Goal: Transaction & Acquisition: Purchase product/service

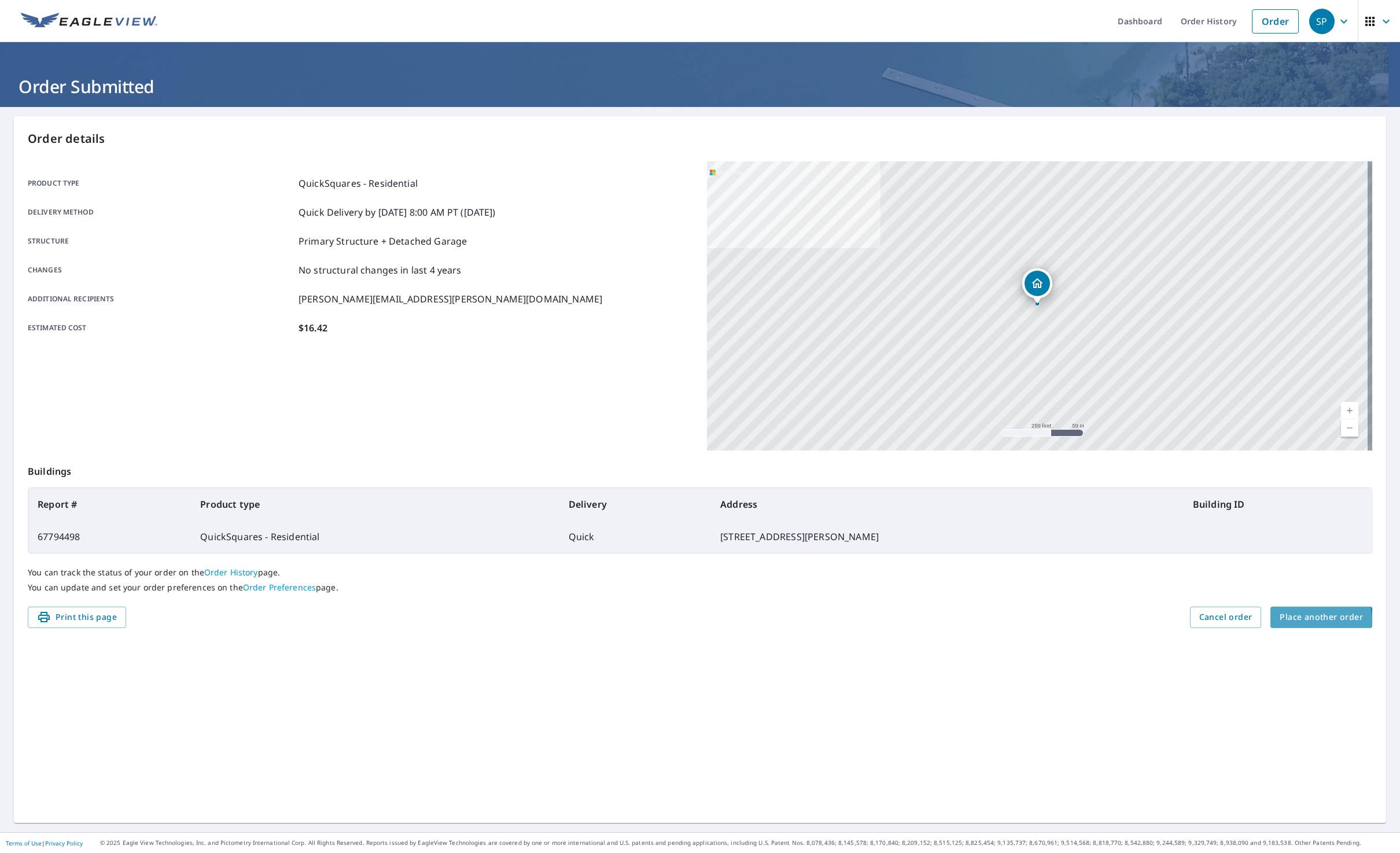
click at [1290, 622] on span "Place another order" at bounding box center [1321, 618] width 83 height 14
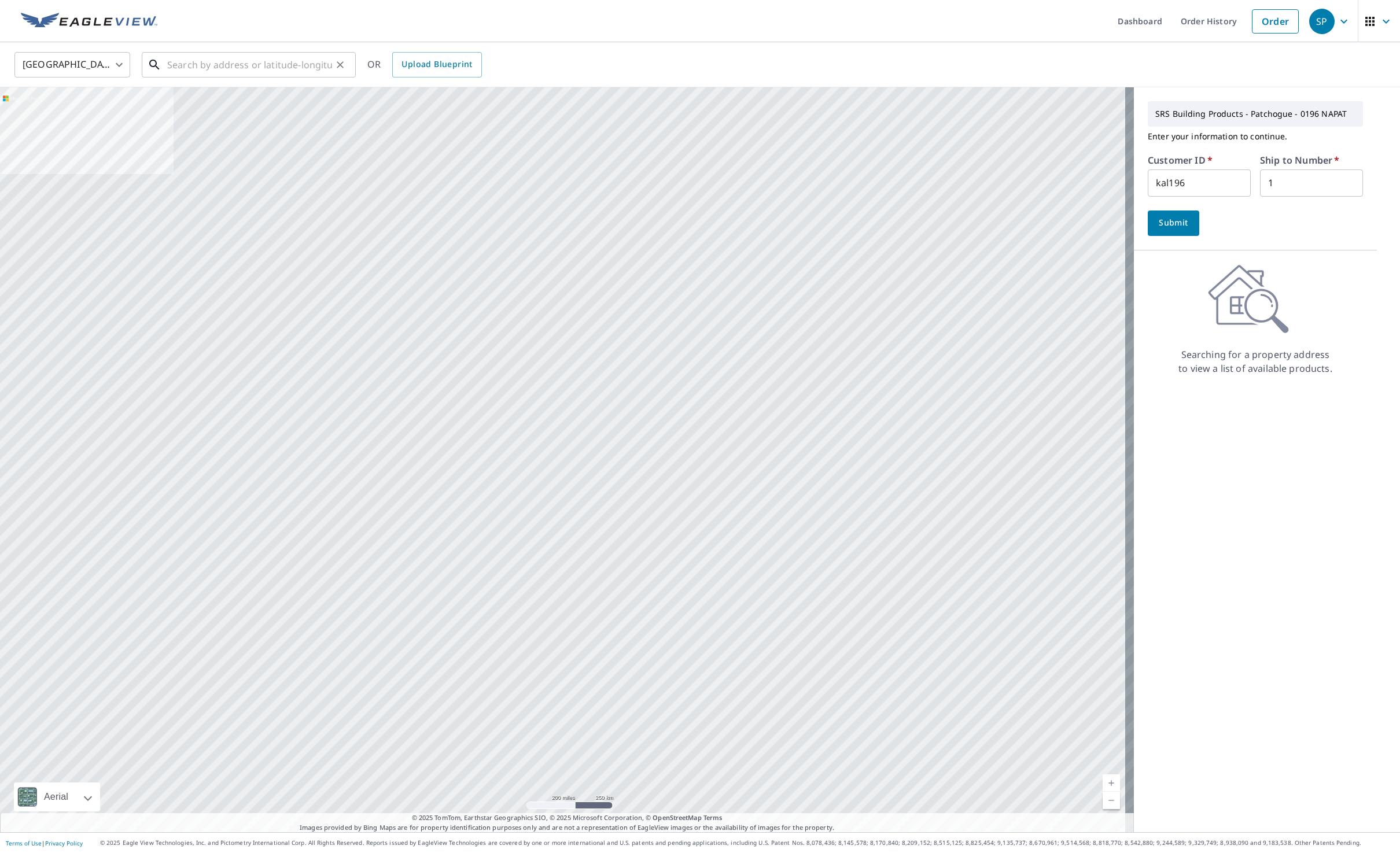
click at [277, 69] on input "text" at bounding box center [249, 64] width 165 height 32
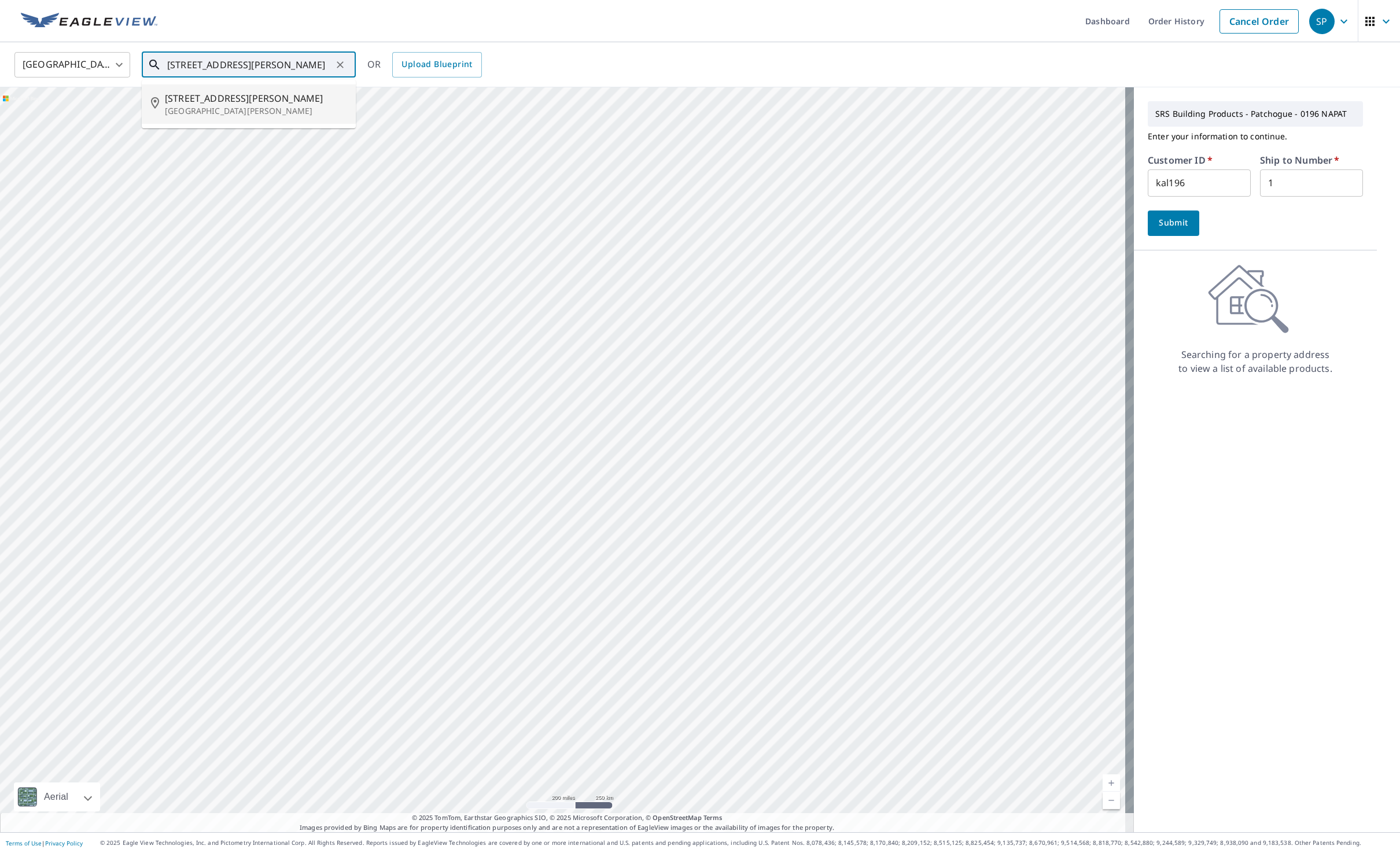
click at [243, 91] on span "[STREET_ADDRESS][PERSON_NAME]" at bounding box center [255, 98] width 182 height 14
type input "[STREET_ADDRESS][PERSON_NAME][PERSON_NAME]"
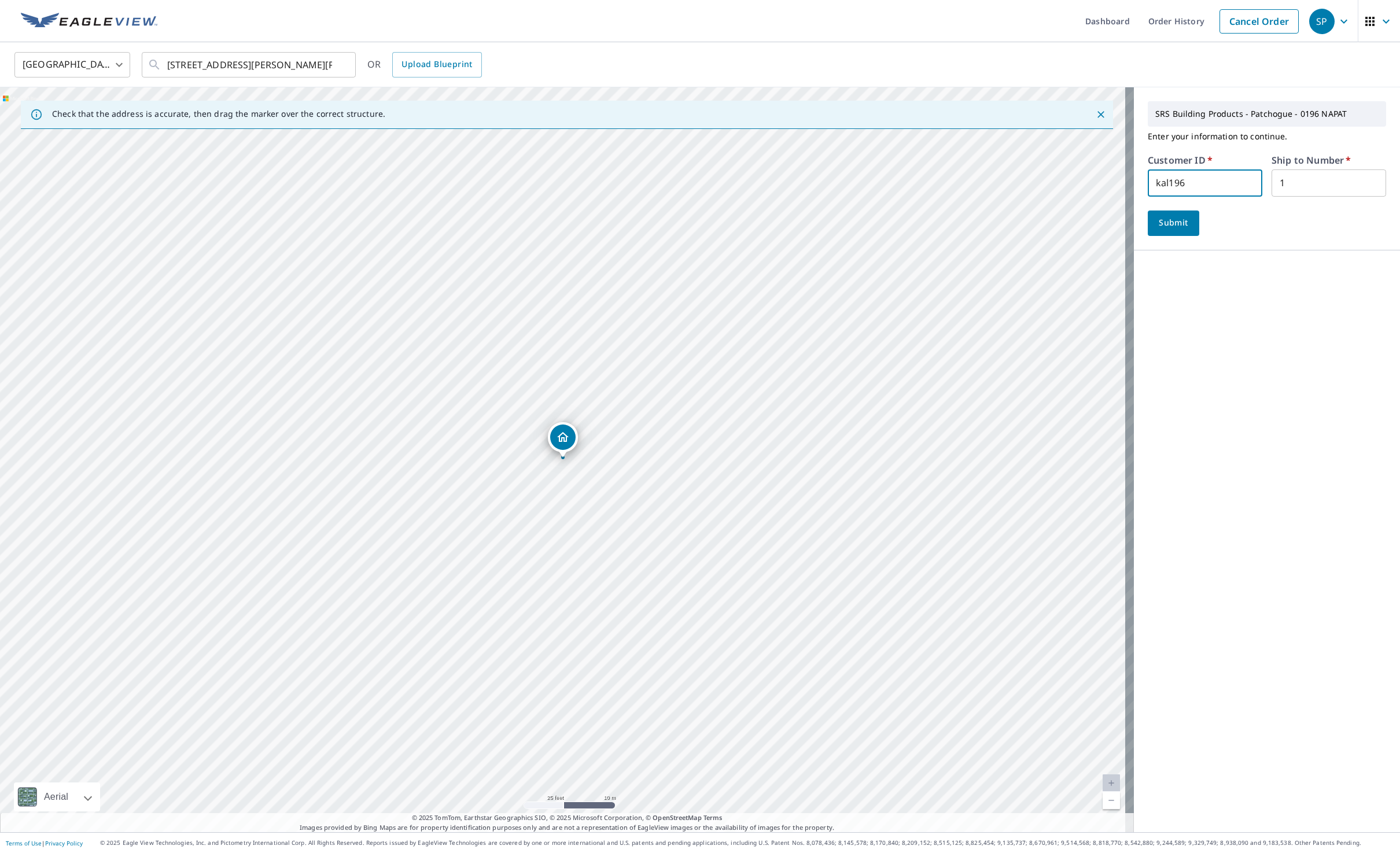
drag, startPoint x: 1196, startPoint y: 180, endPoint x: 1086, endPoint y: 180, distance: 110.0
click at [1086, 180] on div "Check that the address is accurate, then drag the marker over the correct struc…" at bounding box center [700, 459] width 1400 height 745
type input "CASH"
click at [1299, 179] on input "1" at bounding box center [1329, 183] width 115 height 27
click at [1294, 178] on input "text" at bounding box center [1329, 183] width 115 height 27
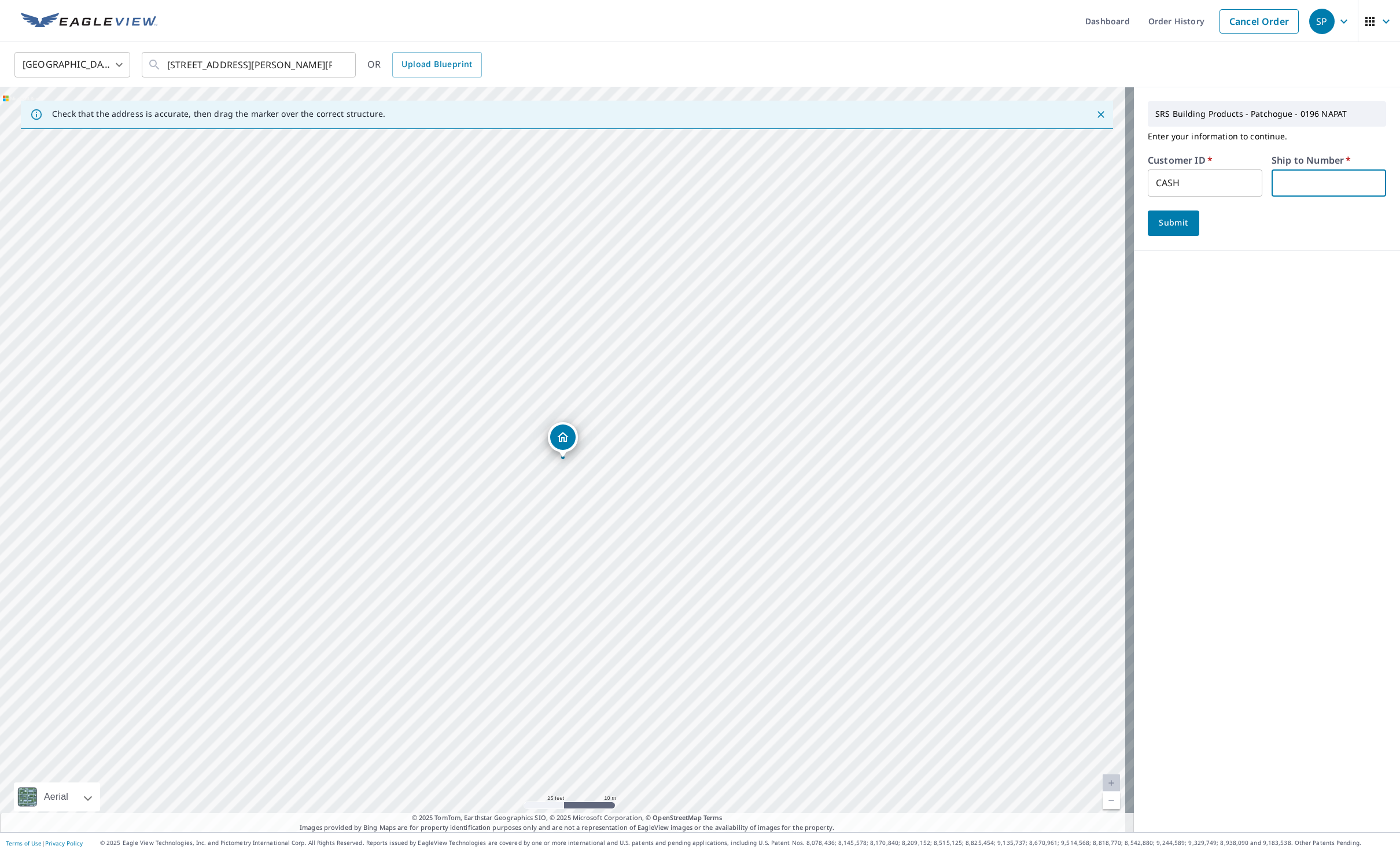
type input "8196"
click at [1167, 223] on span "Submit" at bounding box center [1173, 223] width 33 height 14
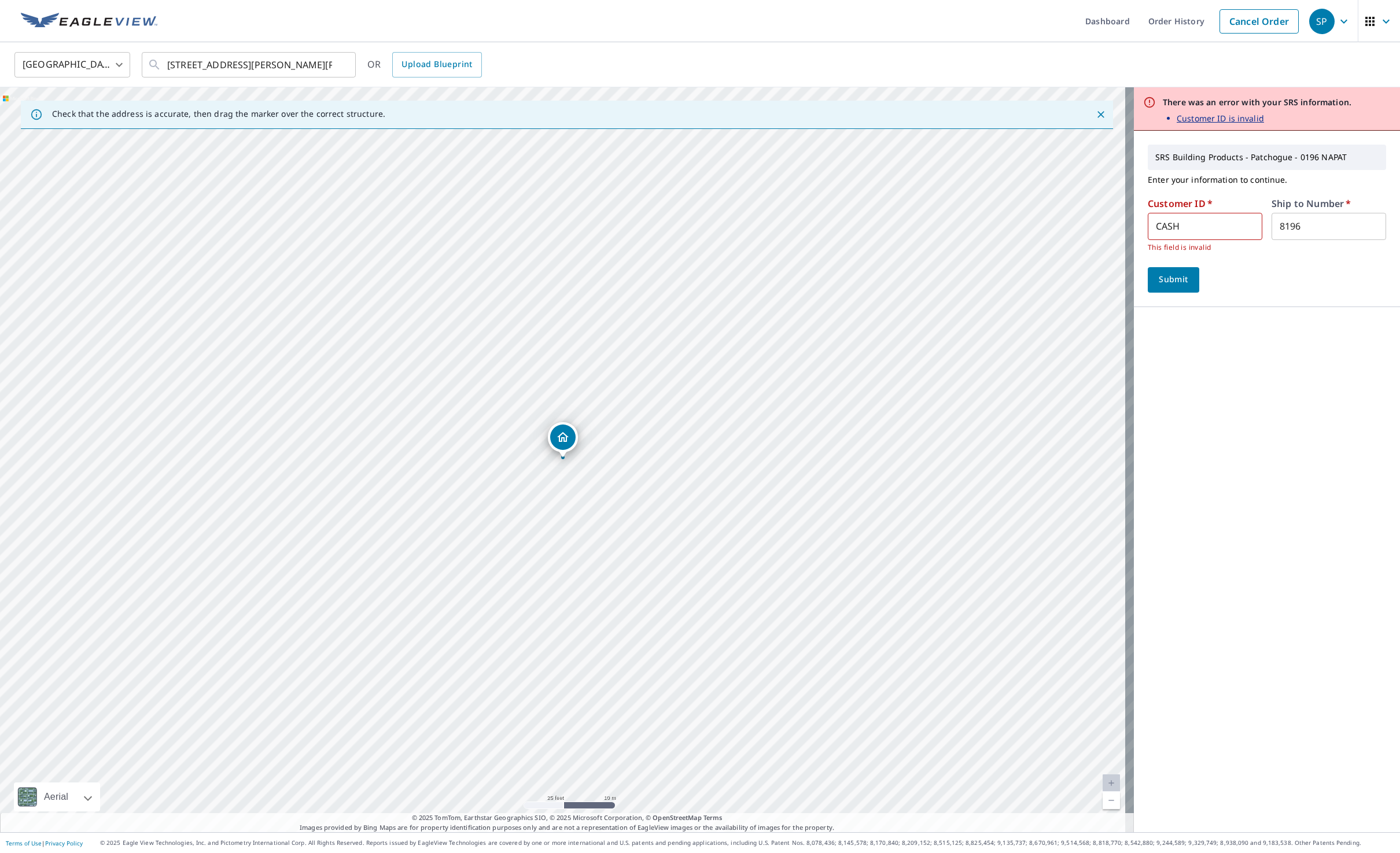
click at [1222, 228] on input "CASH" at bounding box center [1205, 226] width 115 height 27
drag, startPoint x: 1187, startPoint y: 222, endPoint x: 1071, endPoint y: 222, distance: 116.0
click at [1071, 222] on div "Check that the address is accurate, then drag the marker over the correct struc…" at bounding box center [700, 459] width 1400 height 745
type input "CASH"
click at [1157, 276] on span "Submit" at bounding box center [1173, 280] width 33 height 14
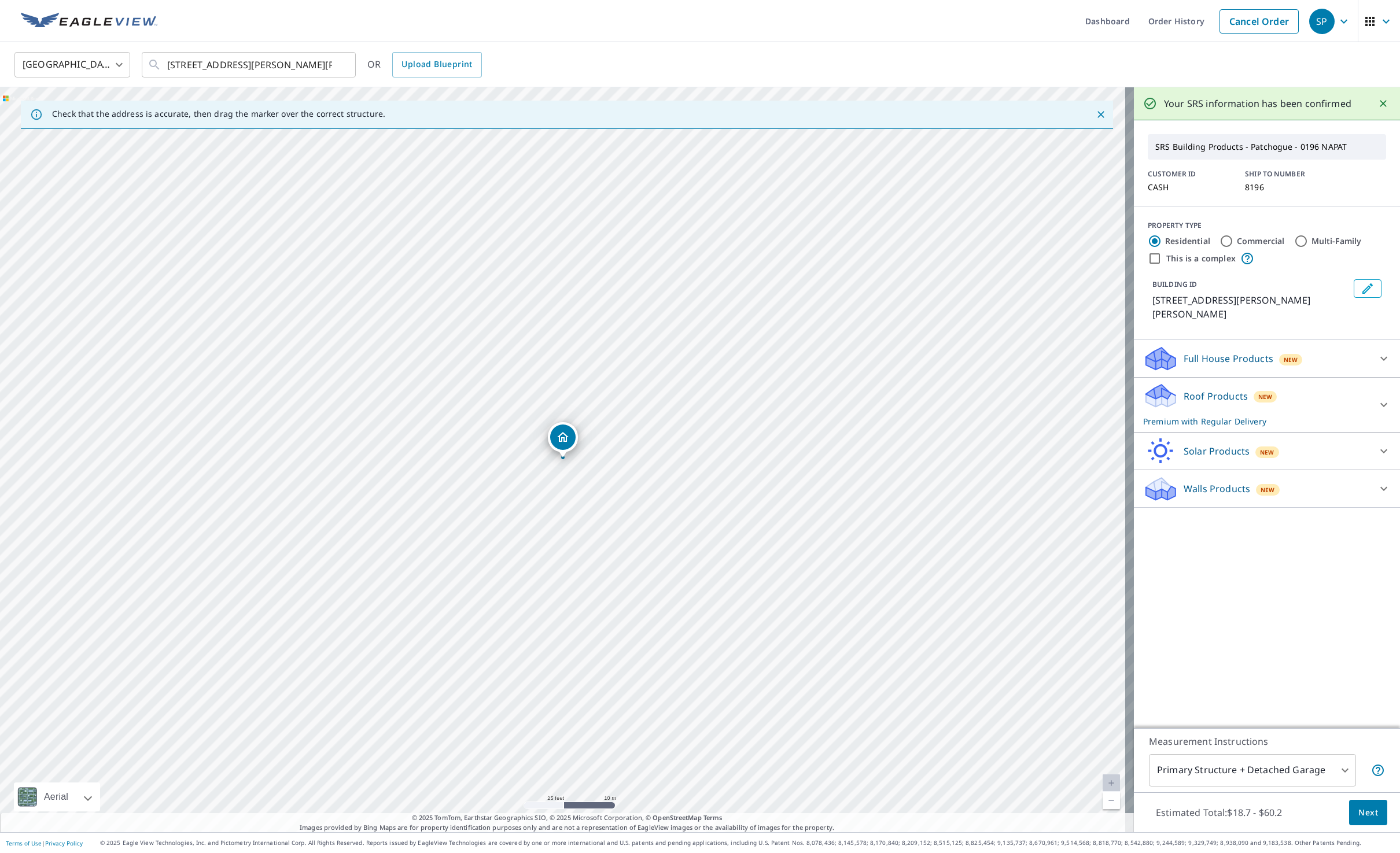
click at [1227, 391] on div "Roof Products New Premium with Regular Delivery" at bounding box center [1257, 404] width 227 height 45
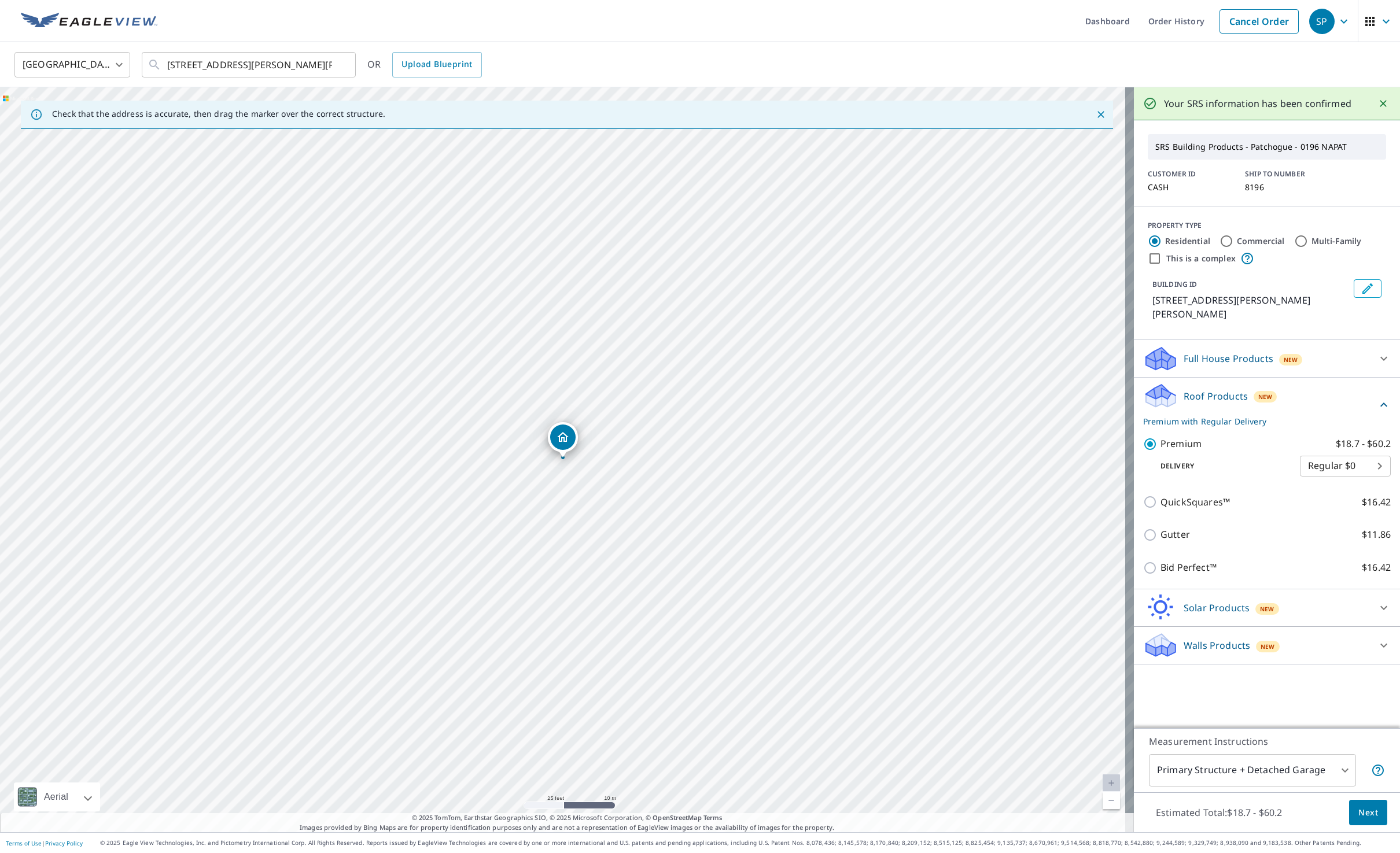
click at [1237, 387] on div "Roof Products New Premium with Regular Delivery" at bounding box center [1260, 404] width 234 height 45
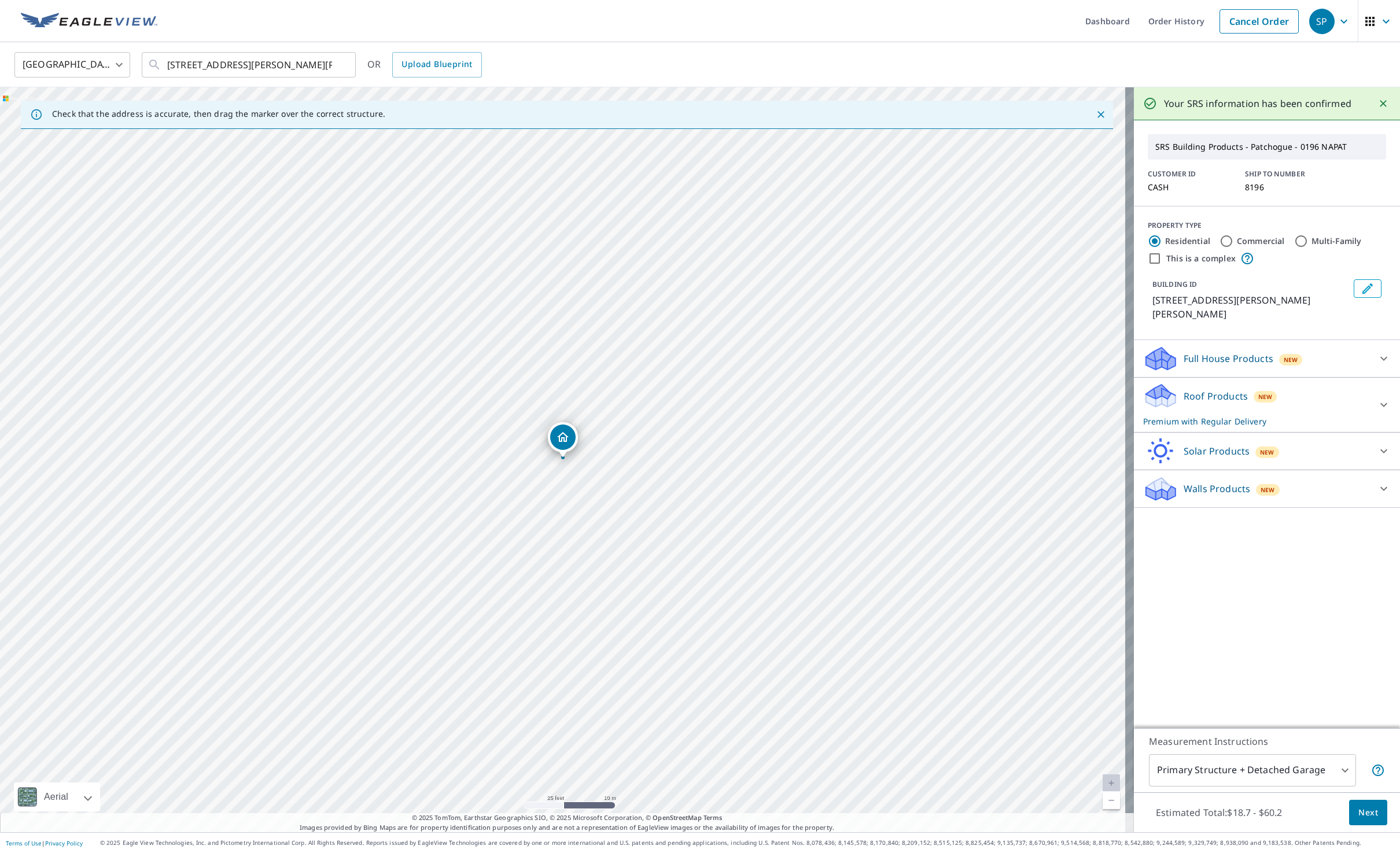
click at [1359, 815] on span "Next" at bounding box center [1369, 813] width 20 height 14
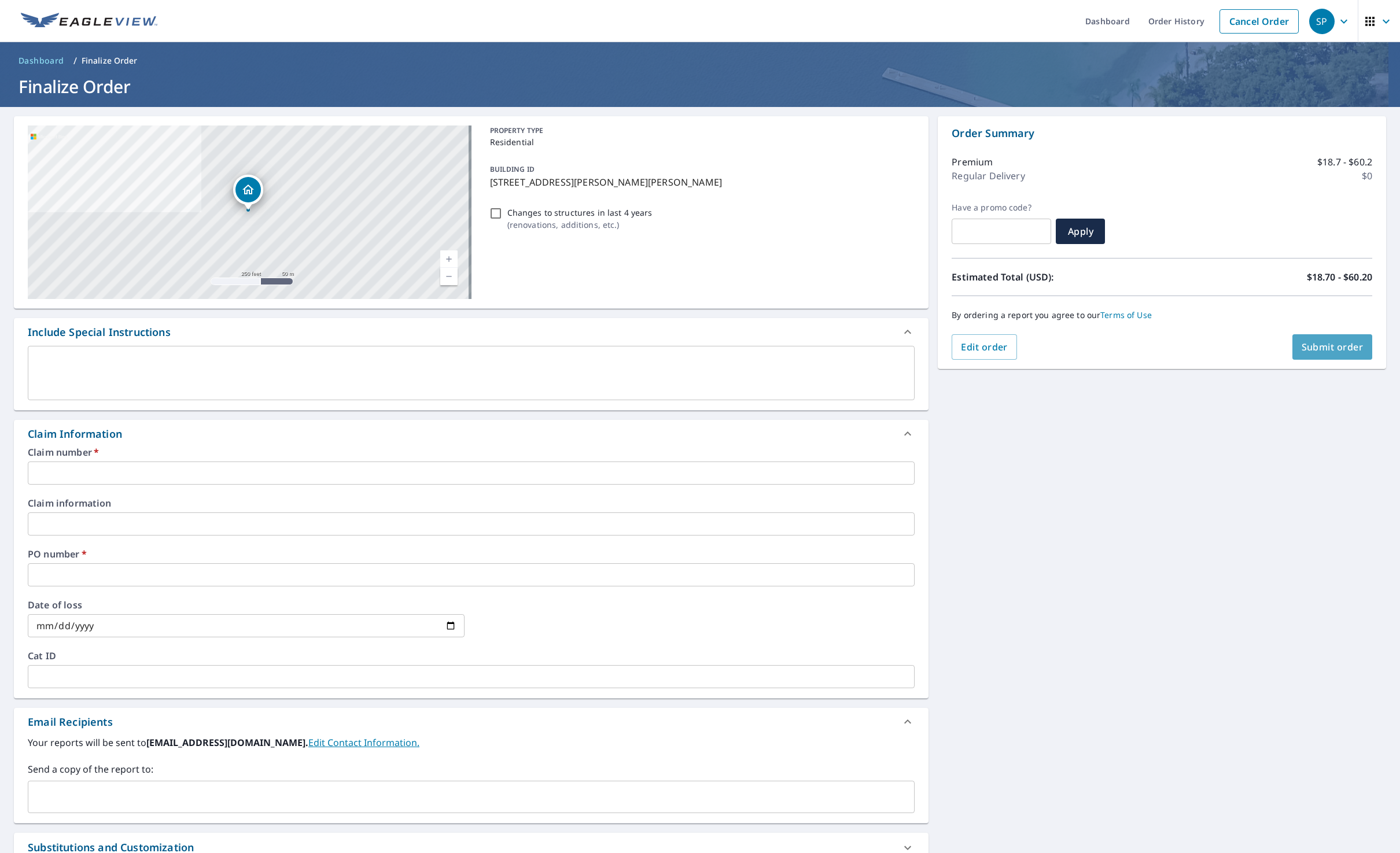
click at [1328, 349] on span "Submit order" at bounding box center [1332, 347] width 62 height 13
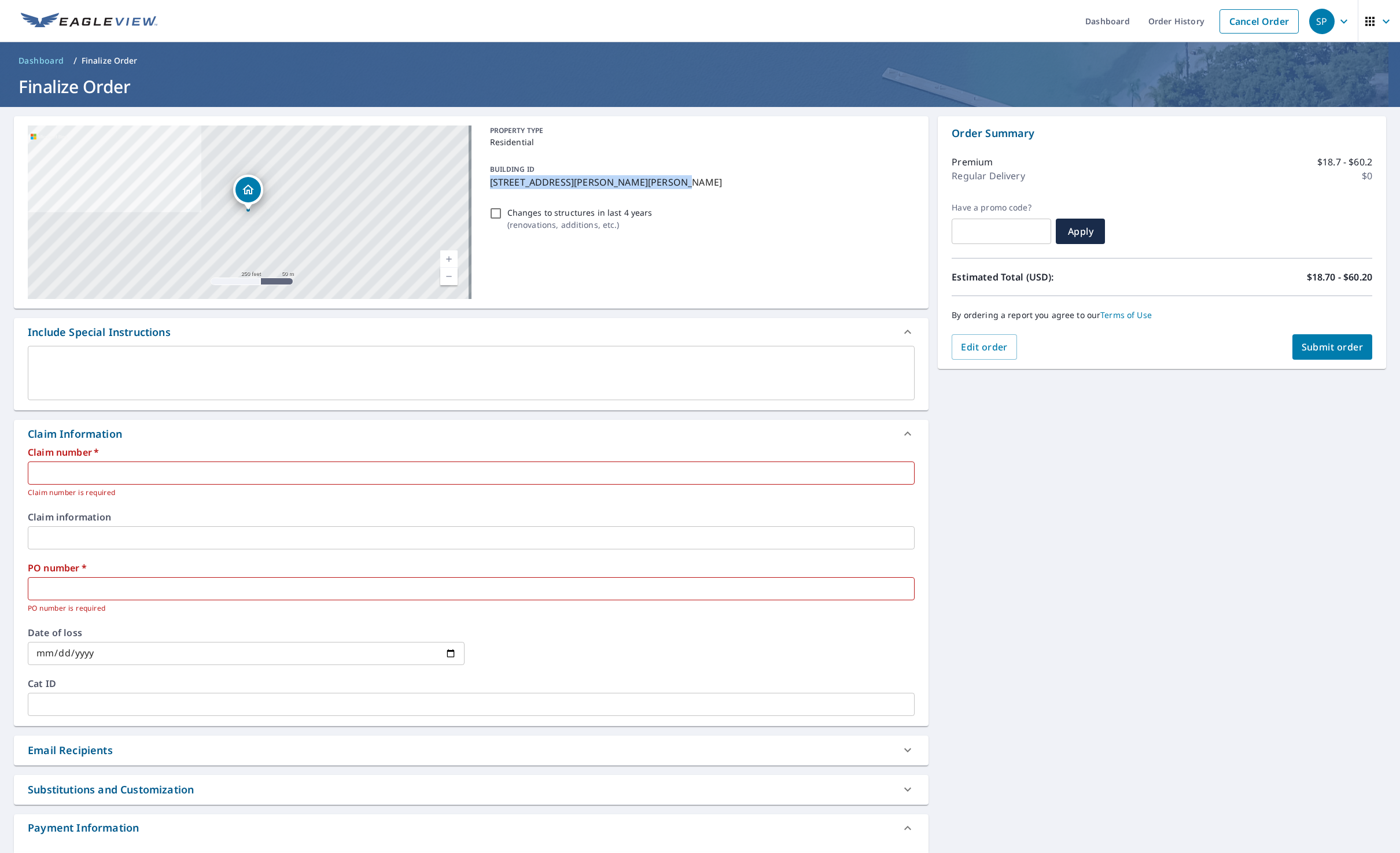
drag, startPoint x: 657, startPoint y: 180, endPoint x: 479, endPoint y: 185, distance: 178.1
click at [479, 185] on div "[STREET_ADDRESS][PERSON_NAME][PERSON_NAME] A standard road map Aerial A detaile…" at bounding box center [471, 213] width 914 height 193
checkbox input "true"
copy p "[STREET_ADDRESS][PERSON_NAME][PERSON_NAME]"
click at [172, 481] on input "text" at bounding box center [471, 473] width 887 height 23
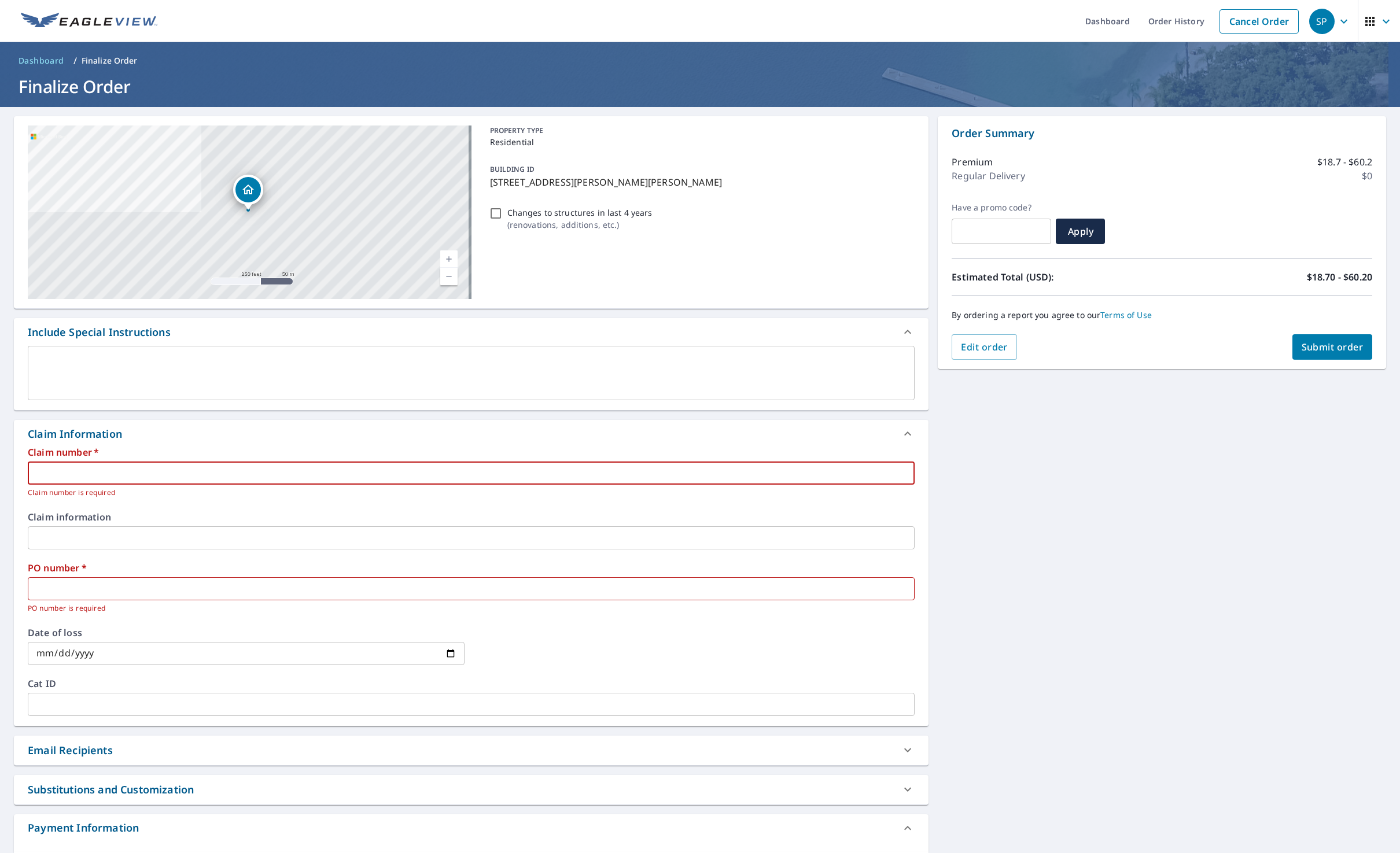
paste input "[STREET_ADDRESS][PERSON_NAME][PERSON_NAME]"
type input "[STREET_ADDRESS][PERSON_NAME][PERSON_NAME]"
checkbox input "true"
type input "[STREET_ADDRESS][PERSON_NAME][PERSON_NAME]"
click at [273, 583] on input "text" at bounding box center [471, 589] width 887 height 23
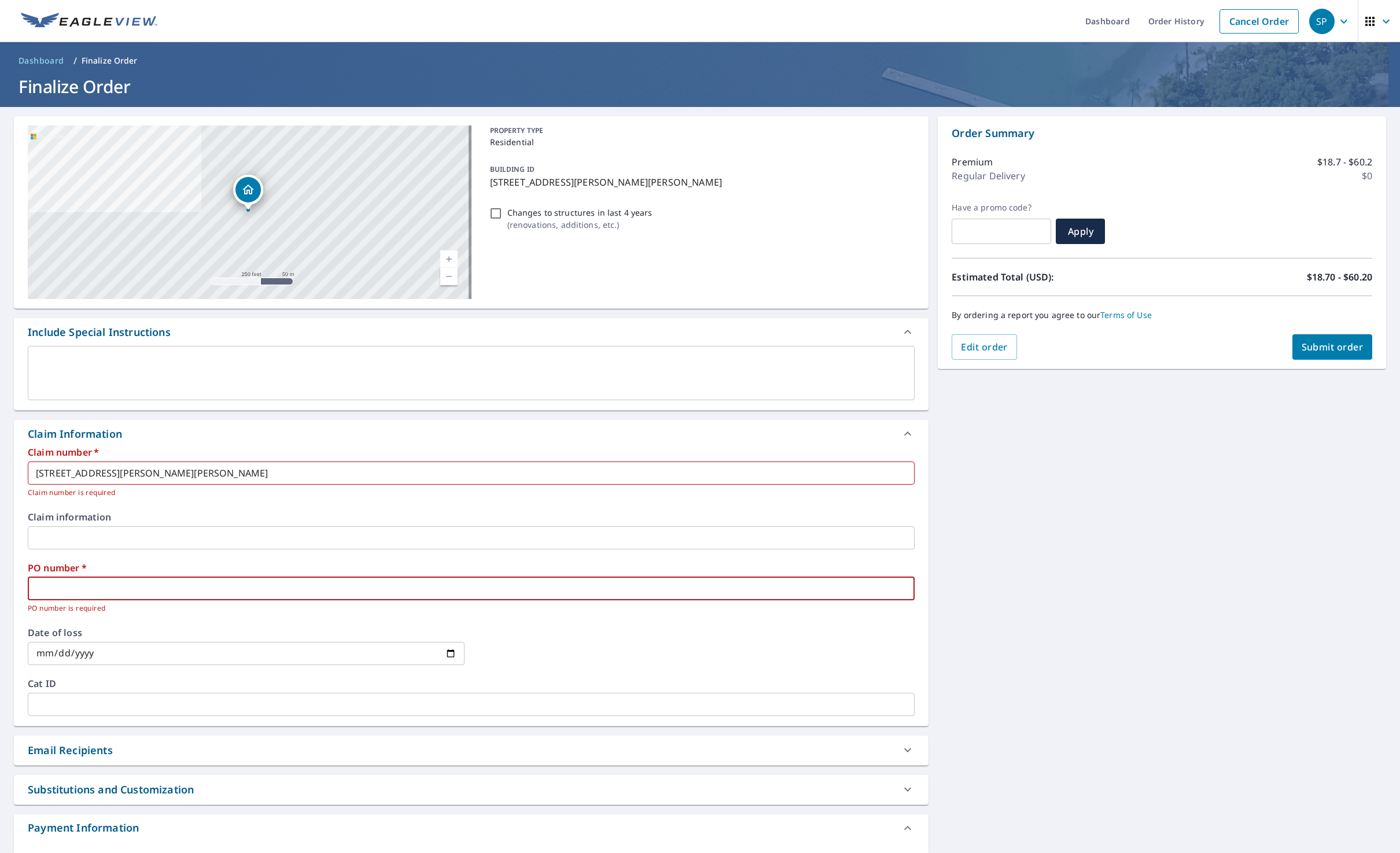
paste input "[STREET_ADDRESS][PERSON_NAME][PERSON_NAME]"
type input "[STREET_ADDRESS][PERSON_NAME][PERSON_NAME]"
checkbox input "true"
type input "[STREET_ADDRESS][PERSON_NAME][PERSON_NAME]"
click at [111, 752] on div "Email Recipients" at bounding box center [70, 750] width 85 height 16
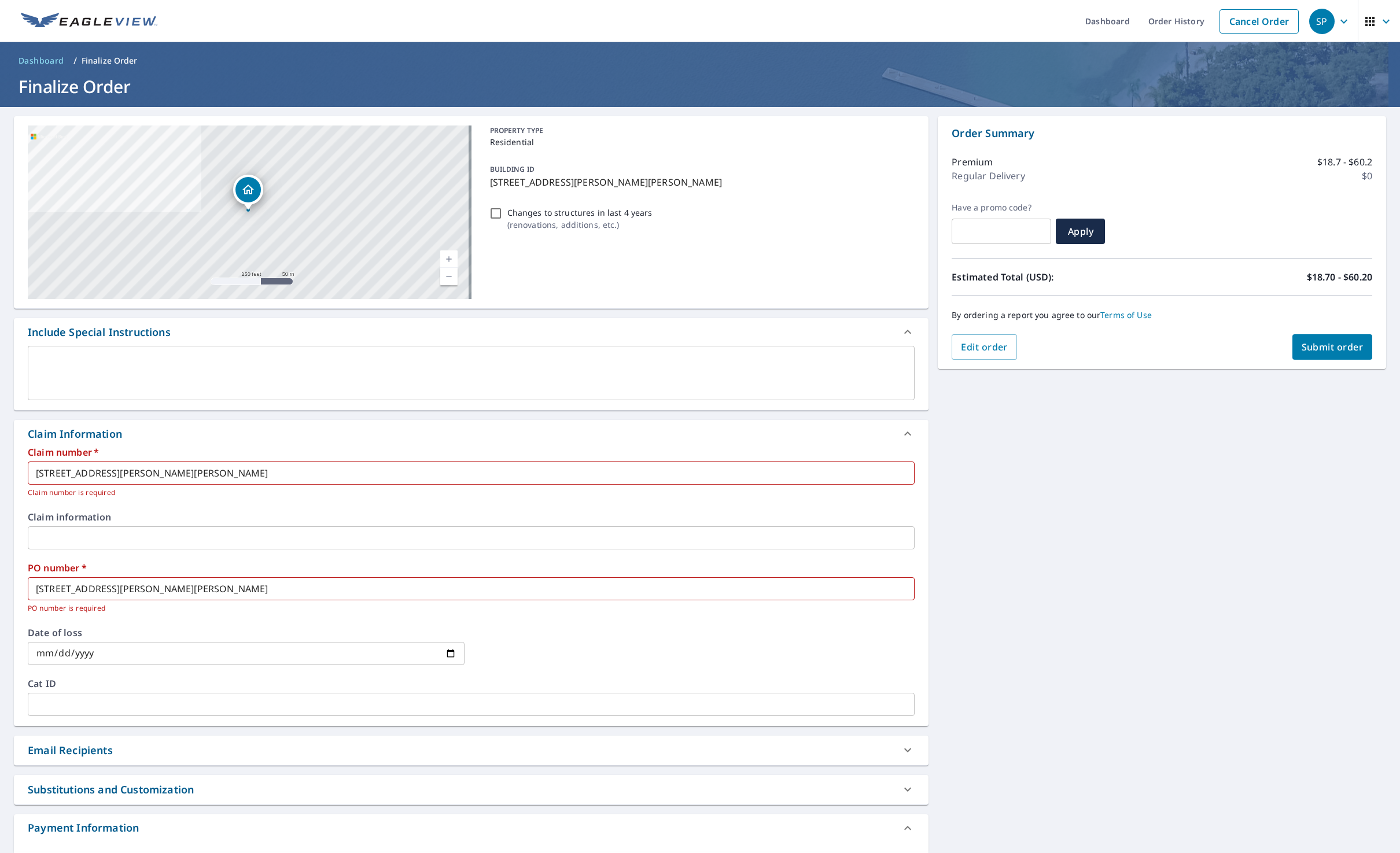
checkbox input "true"
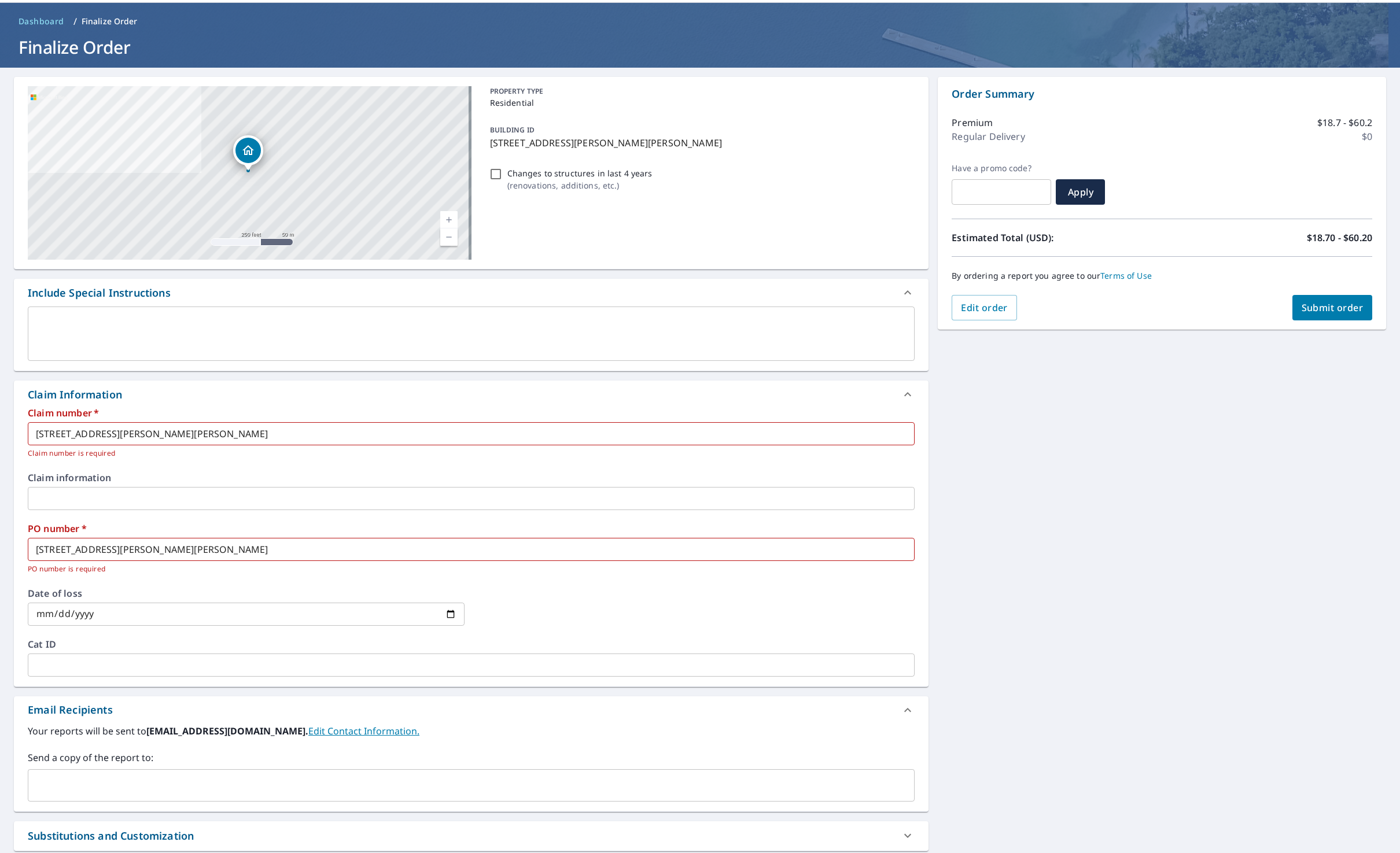
scroll to position [116, 0]
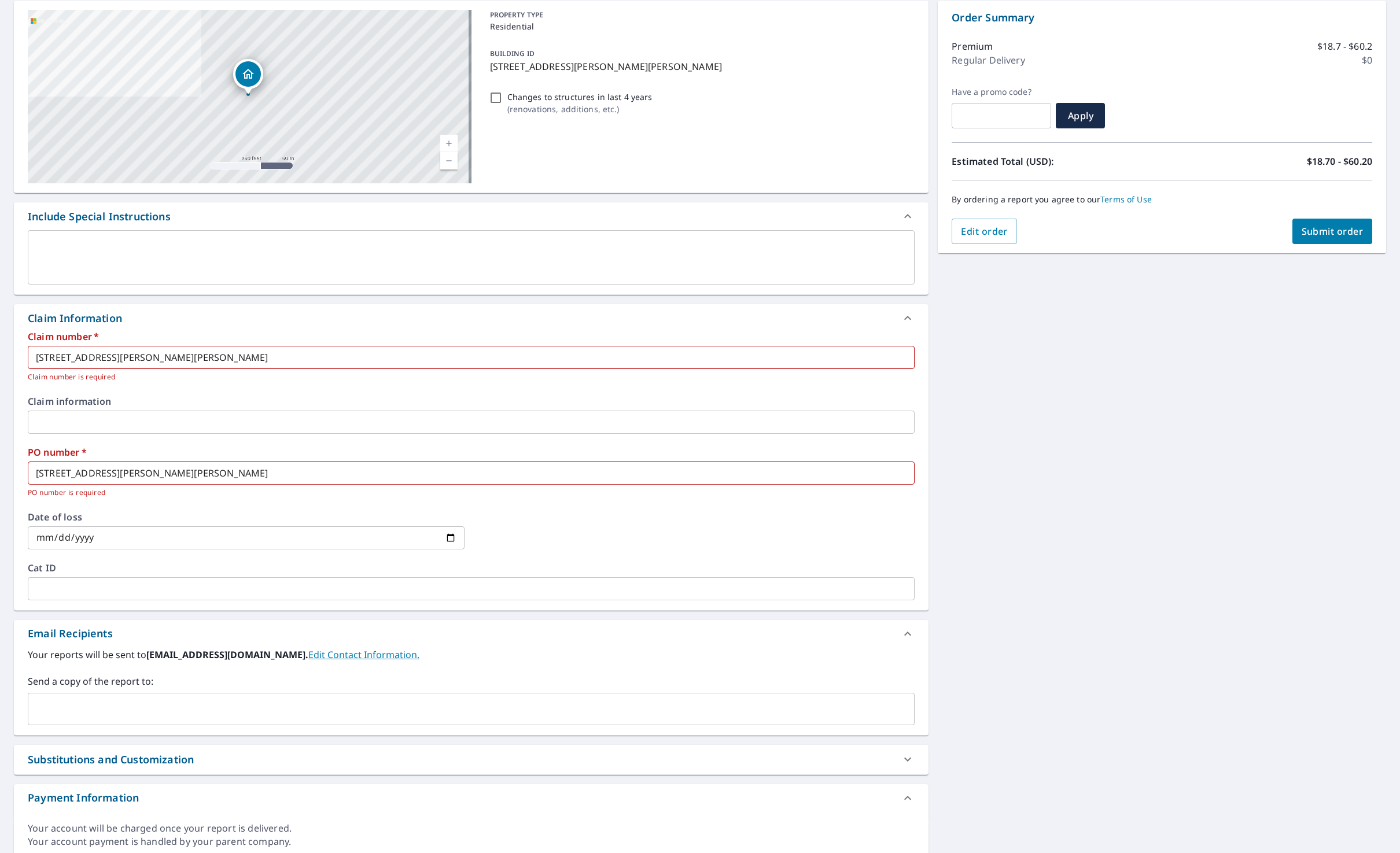
click at [93, 705] on input "text" at bounding box center [462, 709] width 859 height 22
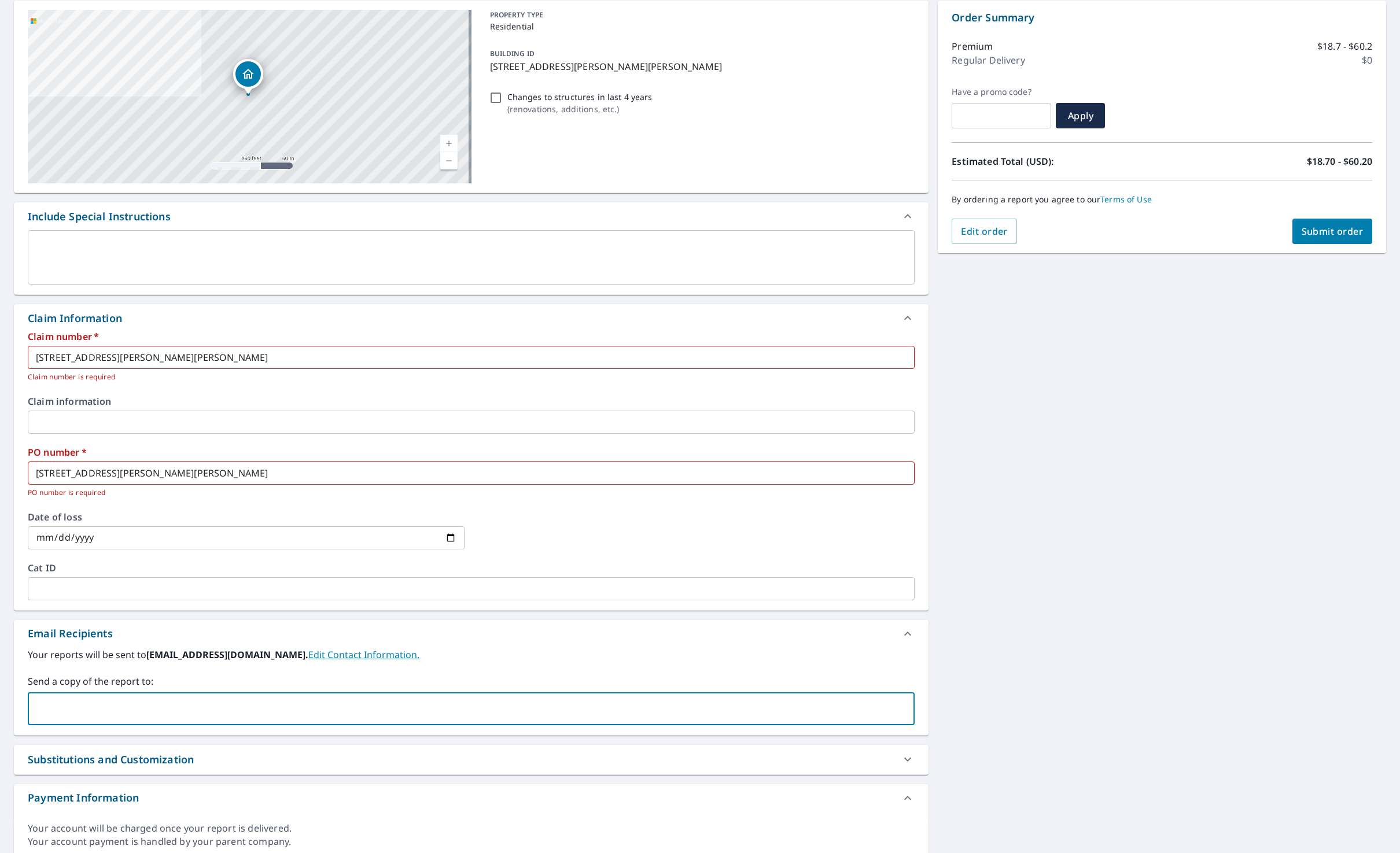
type input "[EMAIL_ADDRESS][PERSON_NAME][DOMAIN_NAME]"
click at [1328, 222] on button "Submit order" at bounding box center [1332, 232] width 81 height 26
checkbox input "true"
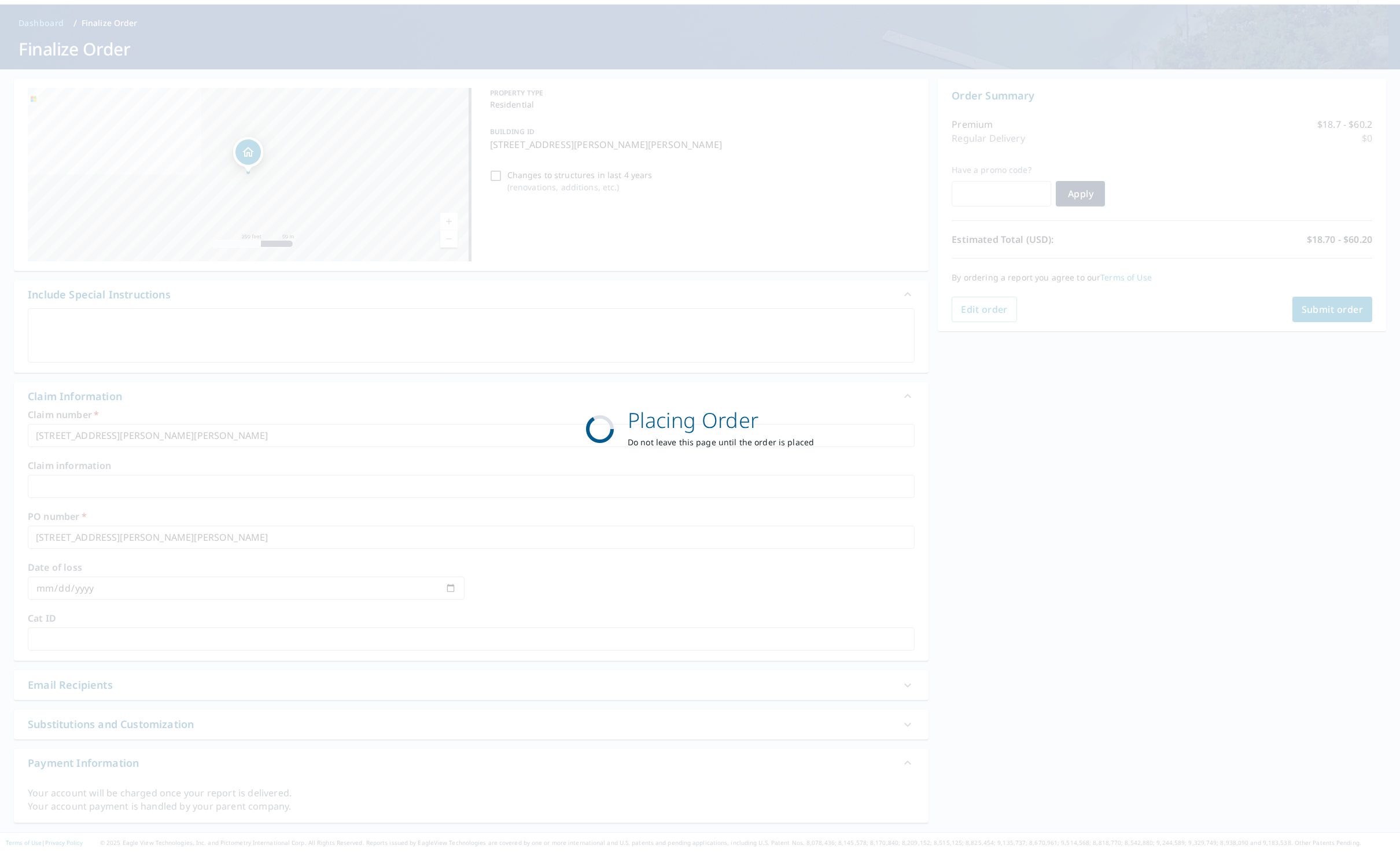
scroll to position [36, 0]
